Goal: Information Seeking & Learning: Compare options

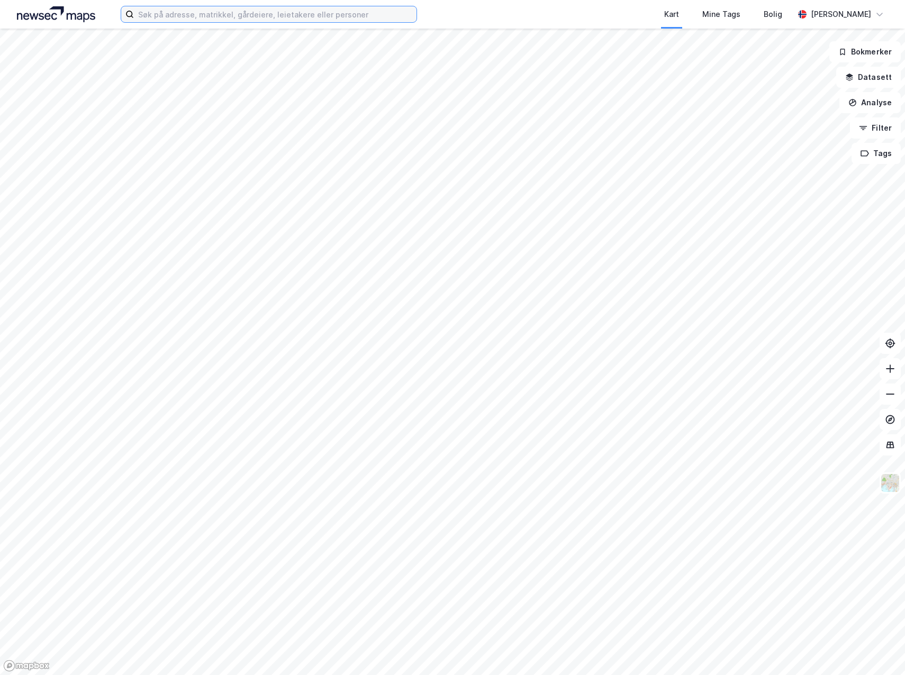
click at [238, 14] on input at bounding box center [275, 14] width 283 height 16
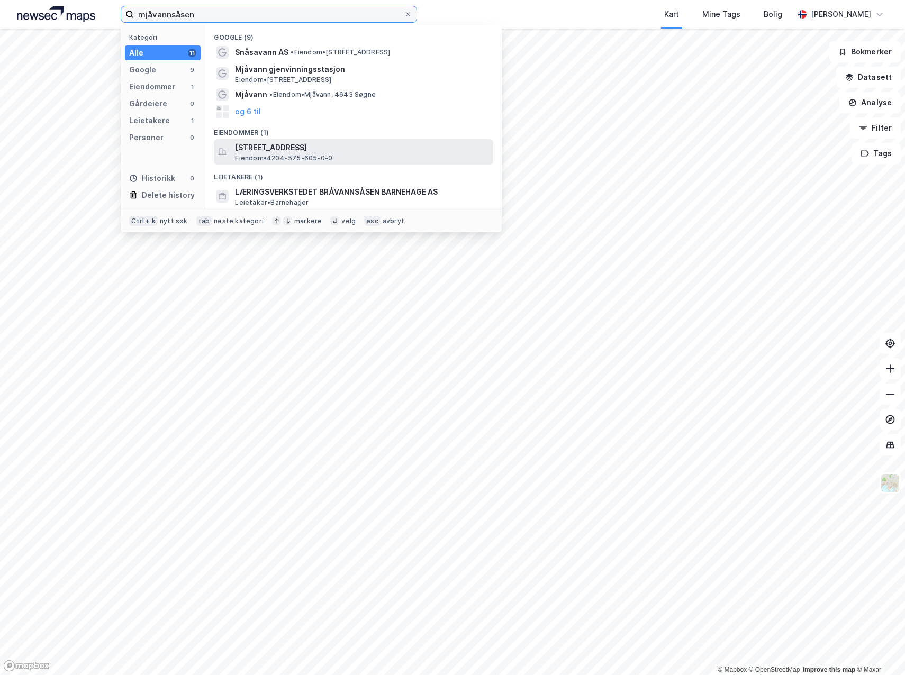
type input "mjåvannsåsen"
click at [303, 144] on span "[STREET_ADDRESS]" at bounding box center [362, 147] width 254 height 13
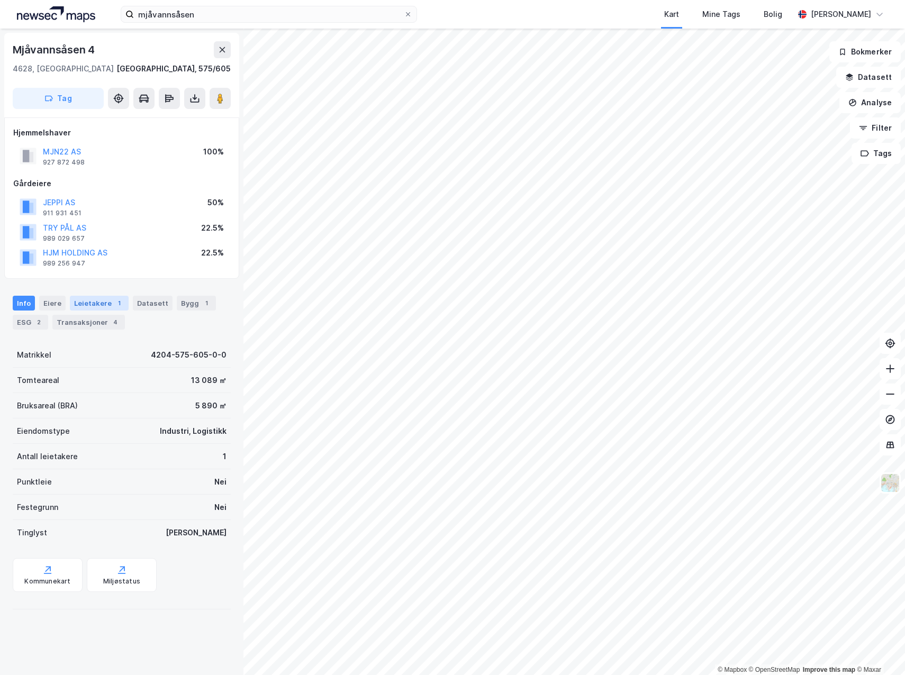
click at [81, 306] on div "Leietakere 1" at bounding box center [99, 303] width 59 height 15
